Goal: Transaction & Acquisition: Subscribe to service/newsletter

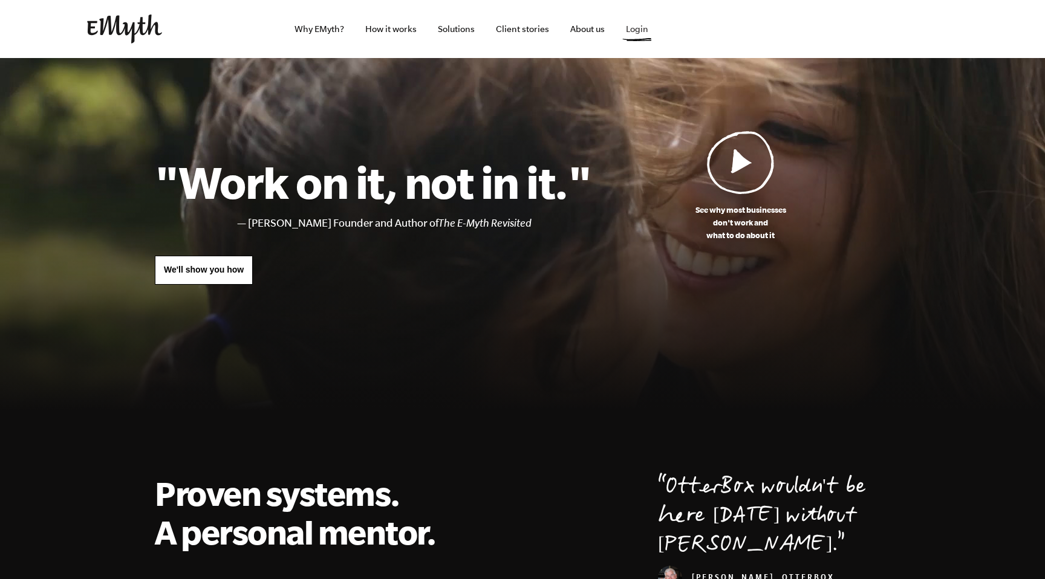
click at [634, 31] on link "Login" at bounding box center [637, 29] width 42 height 58
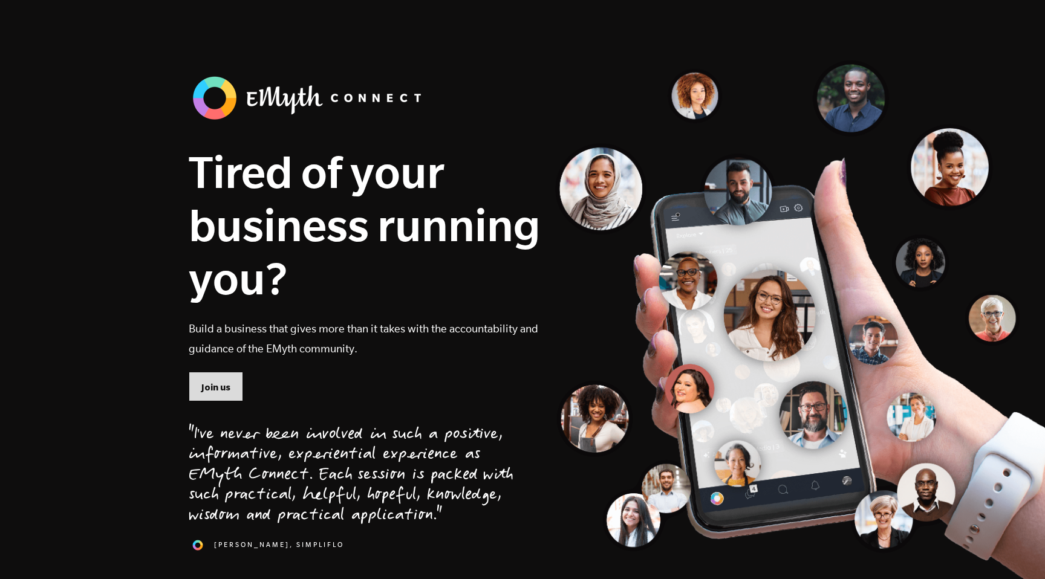
click at [217, 383] on span "Join us" at bounding box center [215, 387] width 29 height 13
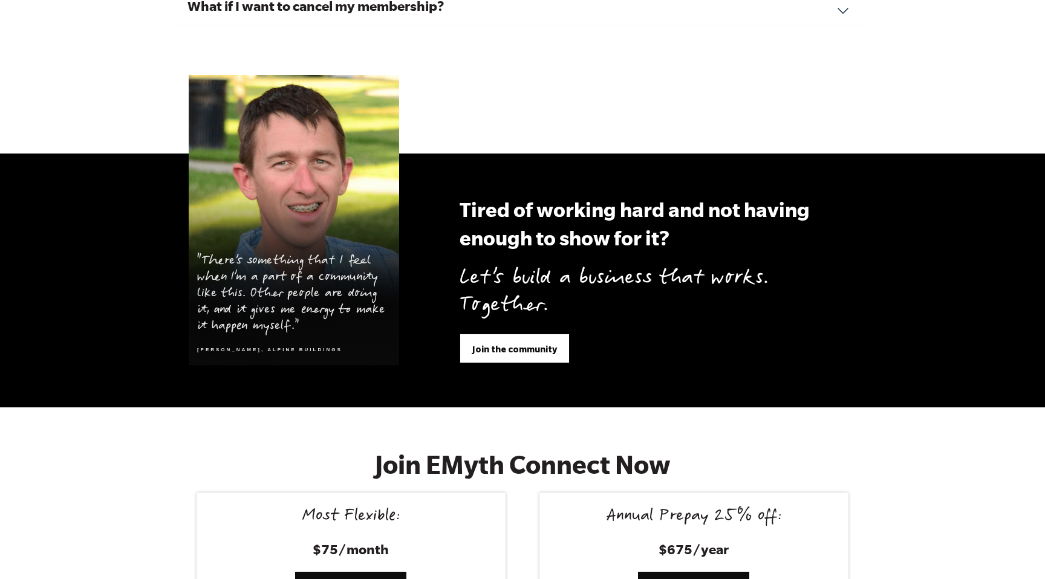
scroll to position [4976, 0]
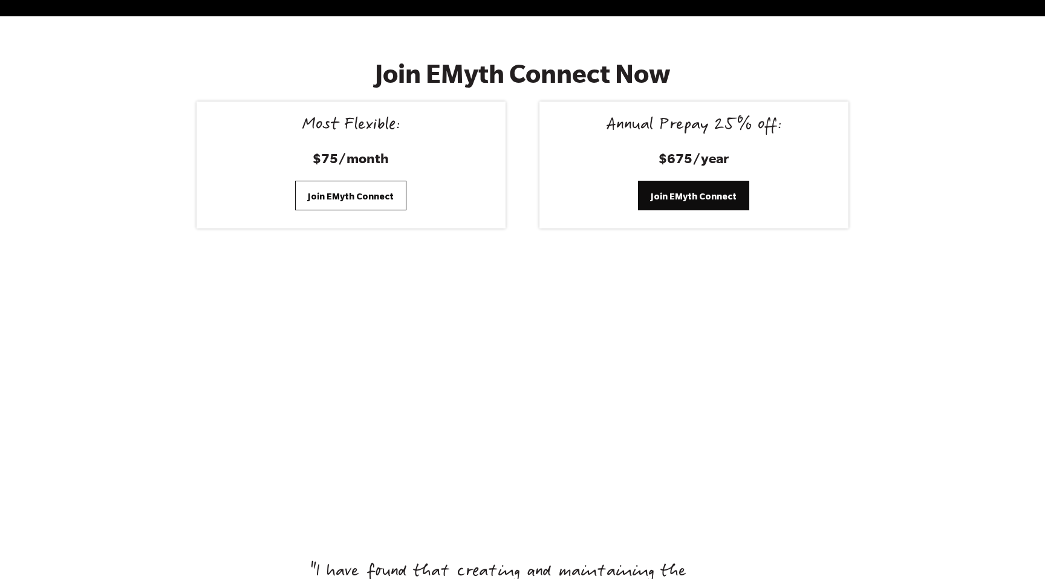
click at [367, 190] on span "Join EMyth Connect" at bounding box center [351, 196] width 86 height 13
